Goal: Transaction & Acquisition: Purchase product/service

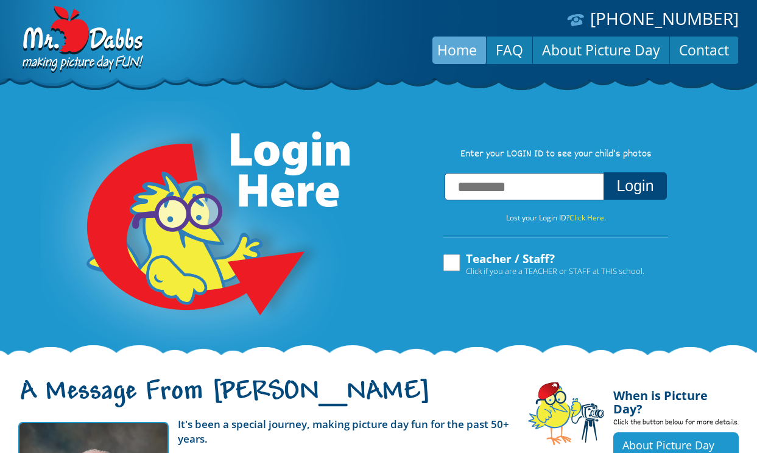
click at [505, 182] on input "text" at bounding box center [523, 186] width 159 height 27
type input "**********"
click at [635, 189] on button "Login" at bounding box center [634, 185] width 63 height 27
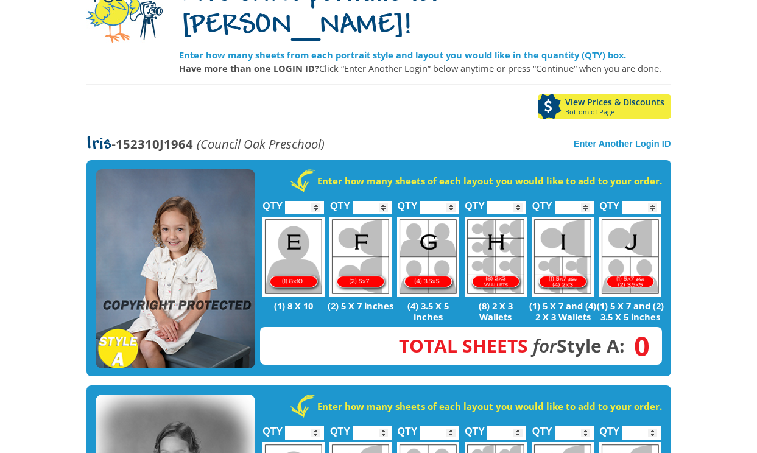
scroll to position [138, 0]
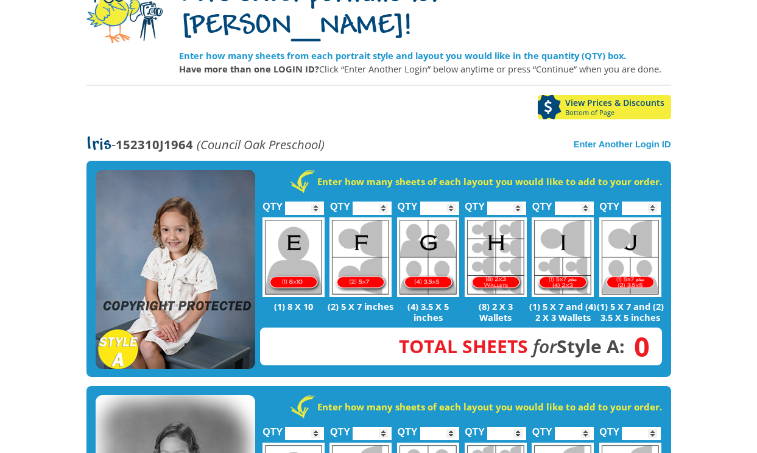
click at [384, 201] on input "*" at bounding box center [371, 207] width 39 height 13
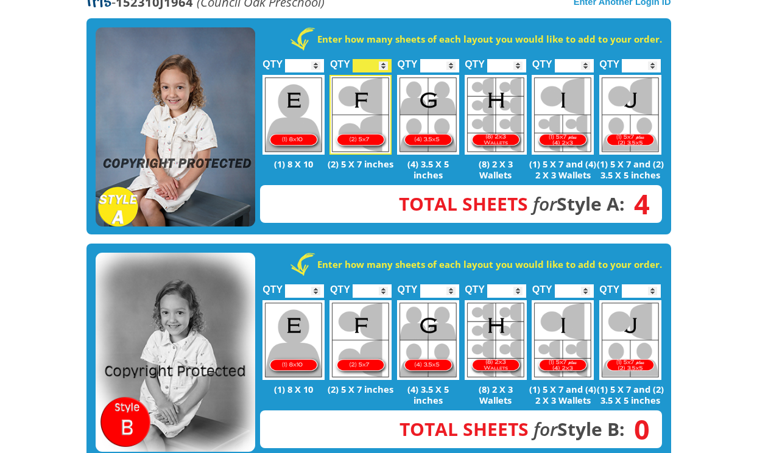
scroll to position [281, 0]
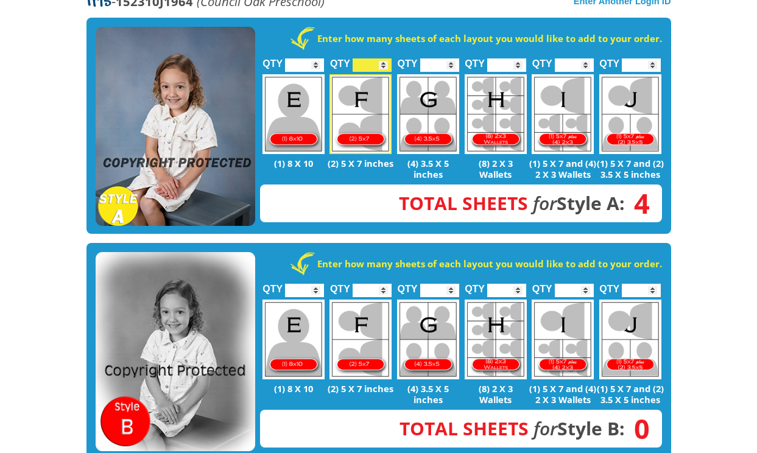
click at [382, 58] on input "*" at bounding box center [371, 64] width 39 height 13
type input "*"
click at [382, 58] on input "*" at bounding box center [371, 64] width 39 height 13
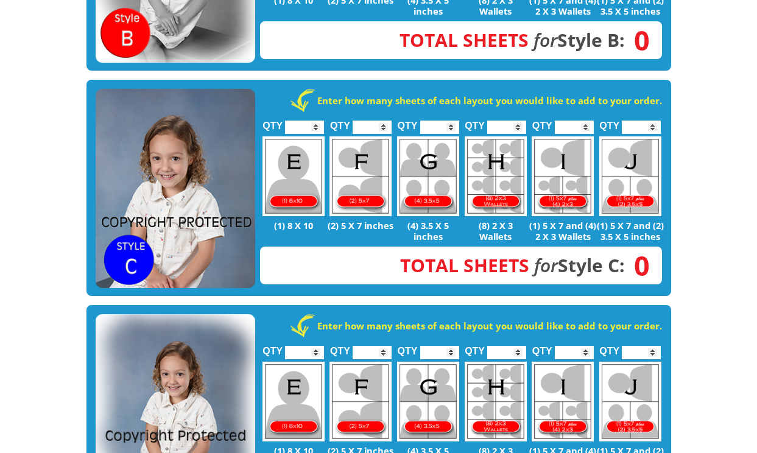
scroll to position [662, 0]
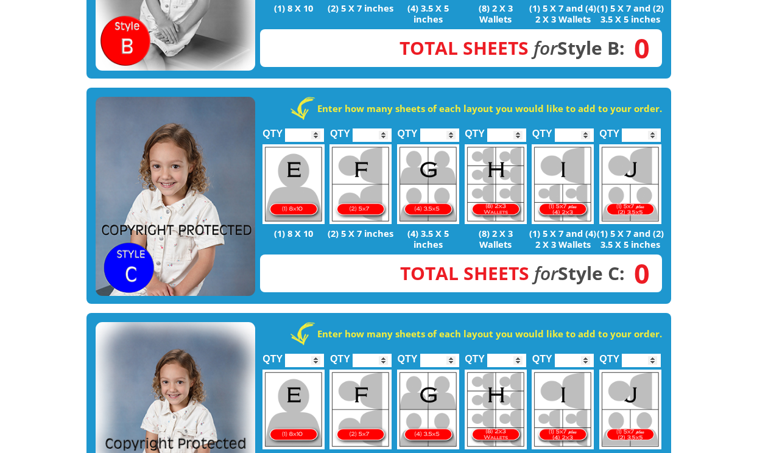
click at [383, 128] on input "*" at bounding box center [371, 134] width 39 height 13
type input "*"
click at [383, 128] on input "*" at bounding box center [371, 134] width 39 height 13
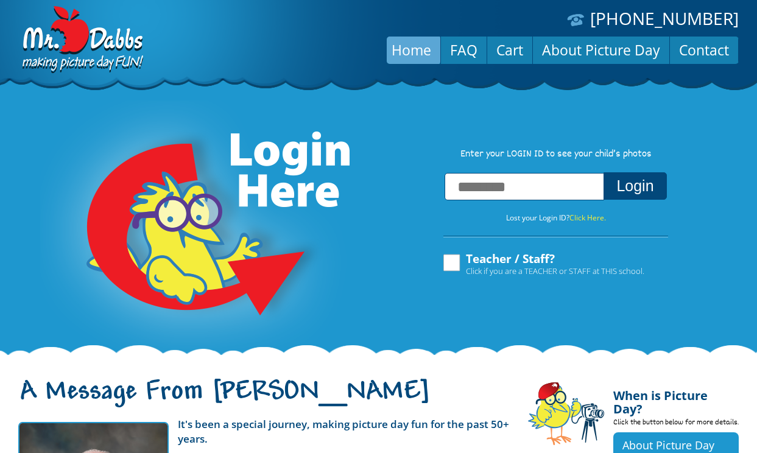
click at [584, 183] on input "text" at bounding box center [523, 186] width 159 height 27
type input "**********"
click at [648, 194] on button "Login" at bounding box center [634, 185] width 63 height 27
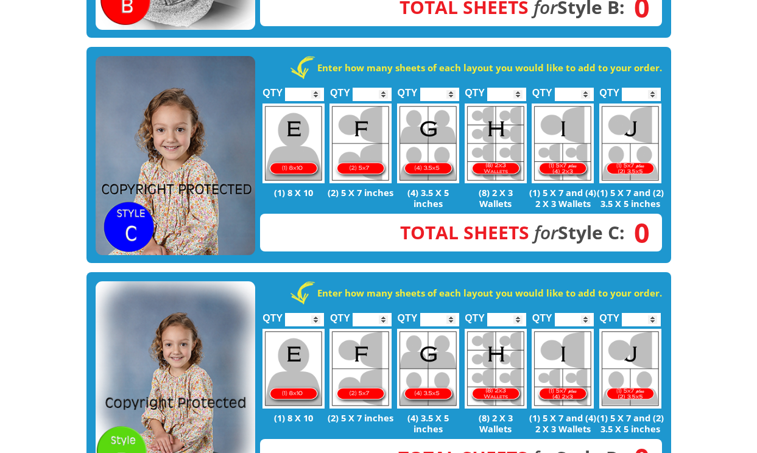
scroll to position [737, 0]
